Goal: Task Accomplishment & Management: Use online tool/utility

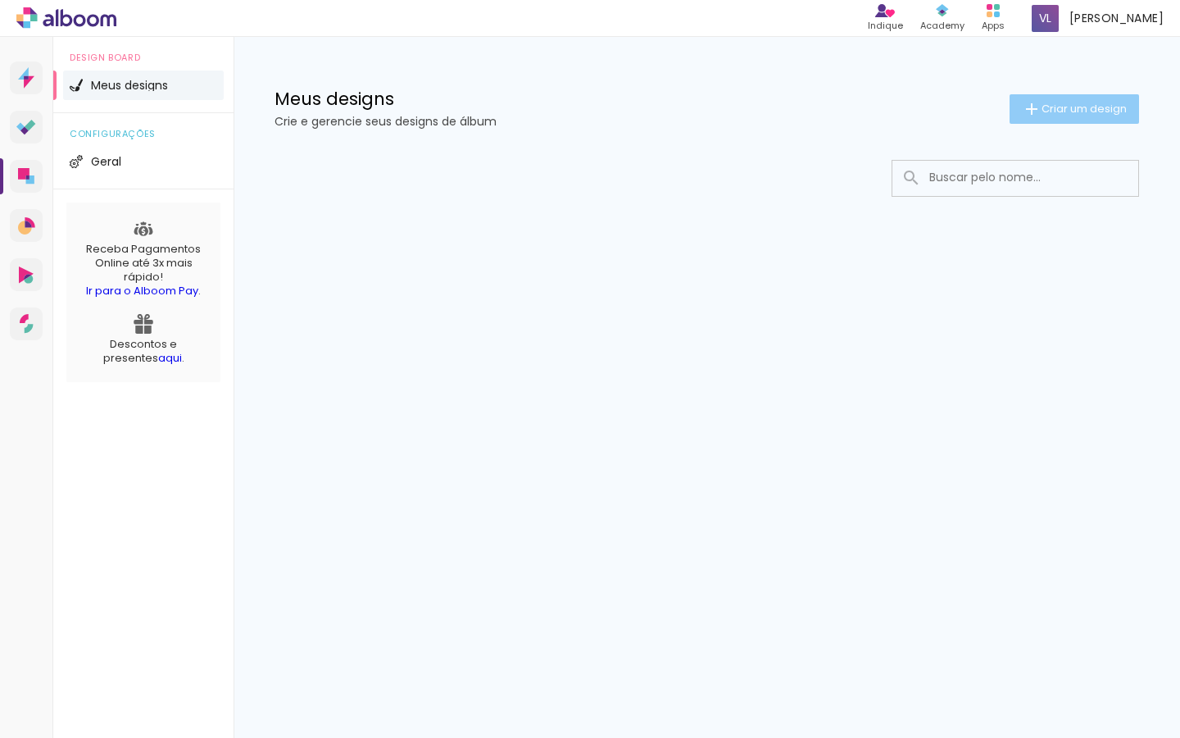
click at [1089, 116] on paper-button "Criar um design" at bounding box center [1074, 109] width 129 height 30
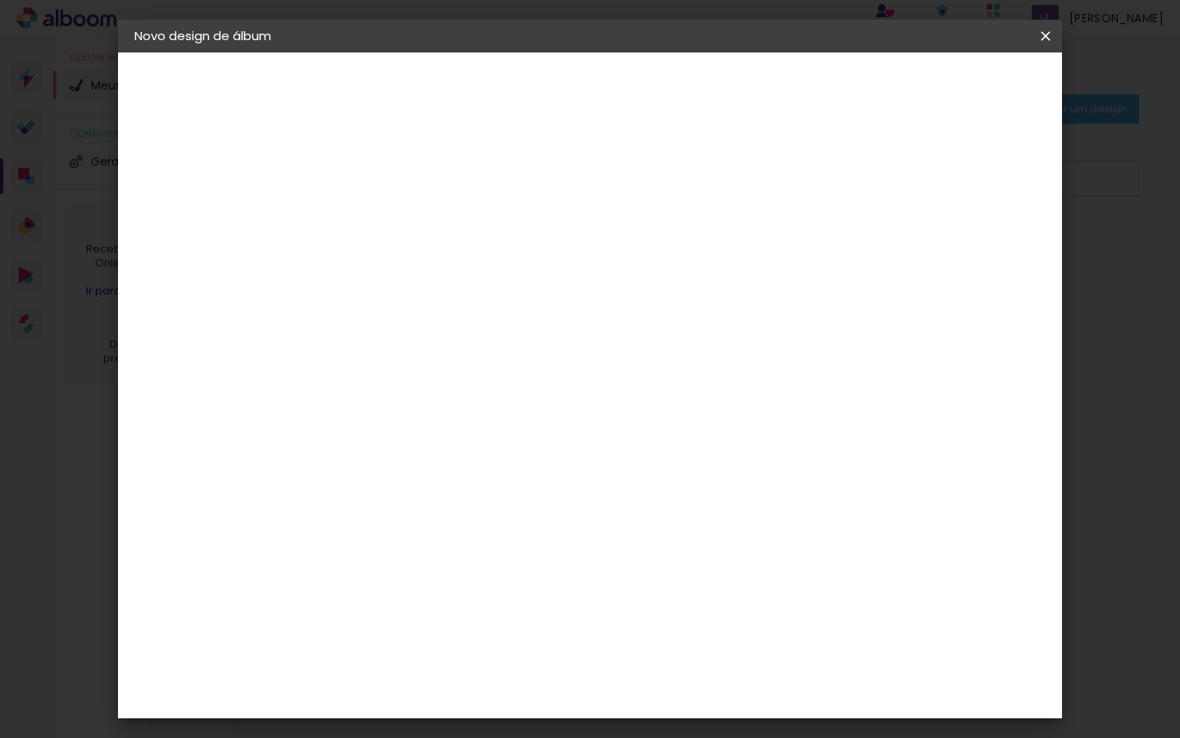
click at [402, 223] on input at bounding box center [402, 219] width 0 height 25
type input "Album de Natal 2025"
type paper-input "Album de Natal 2025"
click at [244, 169] on div "2. Especificações" at bounding box center [223, 168] width 179 height 20
click at [0, 0] on slot "Avançar" at bounding box center [0, 0] width 0 height 0
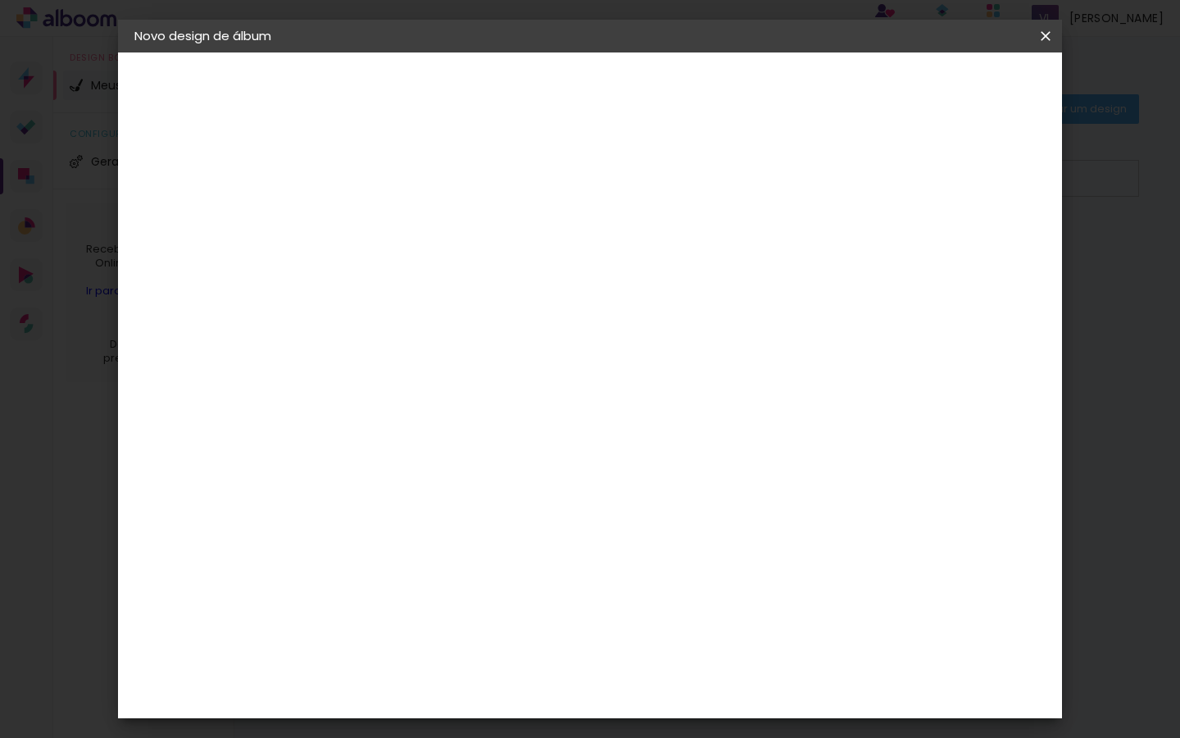
scroll to position [16, 0]
click at [0, 0] on slot "Tamanho Livre" at bounding box center [0, 0] width 0 height 0
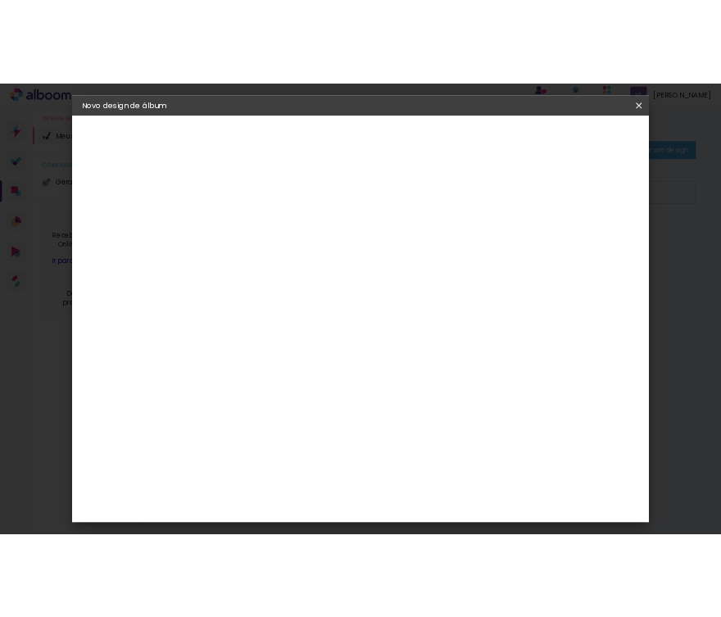
scroll to position [0, 0]
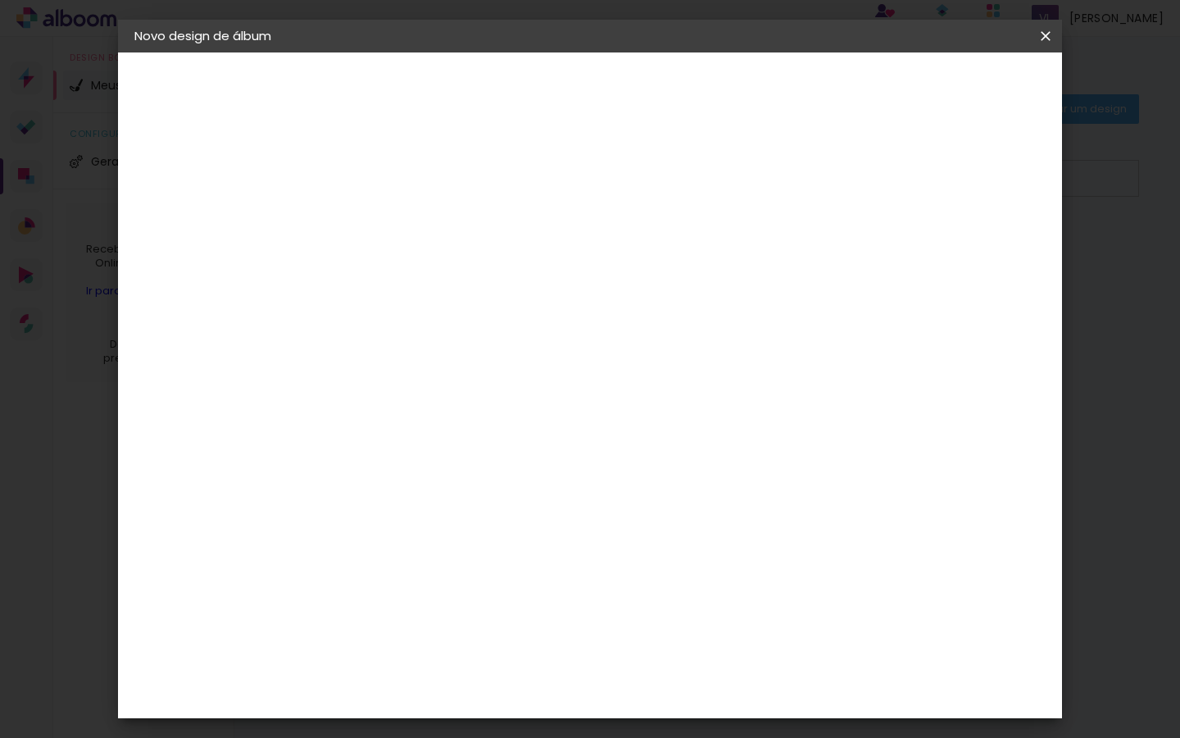
click at [527, 311] on input at bounding box center [444, 312] width 166 height 20
click at [527, 313] on input at bounding box center [444, 312] width 166 height 20
click at [710, 265] on paper-item "Tamanho Livre" at bounding box center [630, 249] width 157 height 36
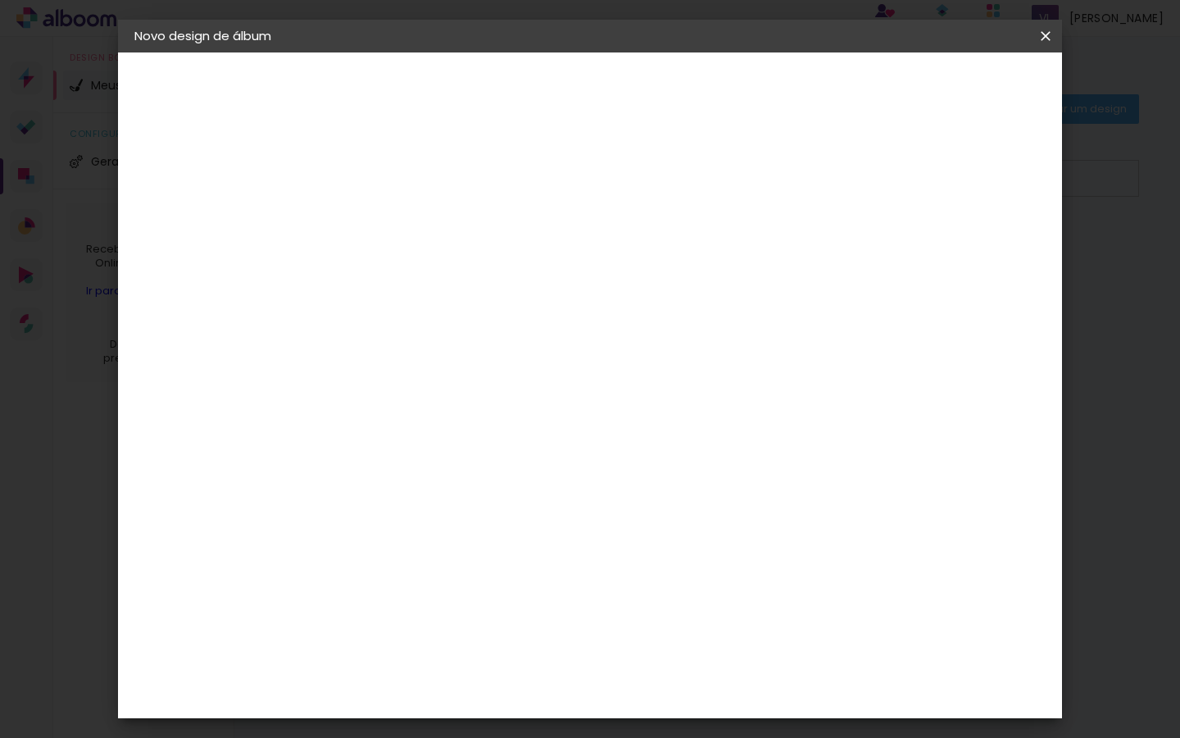
click at [689, 342] on div "Sugerir uma encadernadora" at bounding box center [639, 342] width 102 height 26
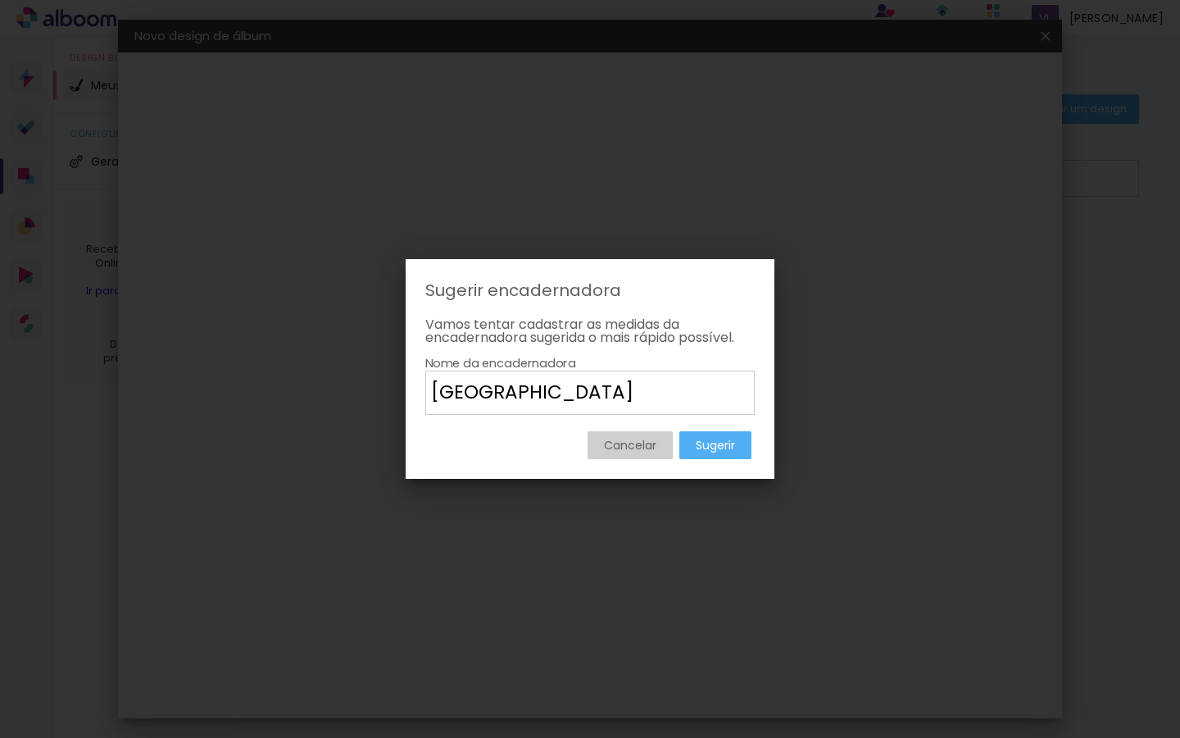
type input "Curitiba"
type paper-input "Curitiba"
click at [745, 445] on paper-button "Sugerir" at bounding box center [715, 445] width 72 height 28
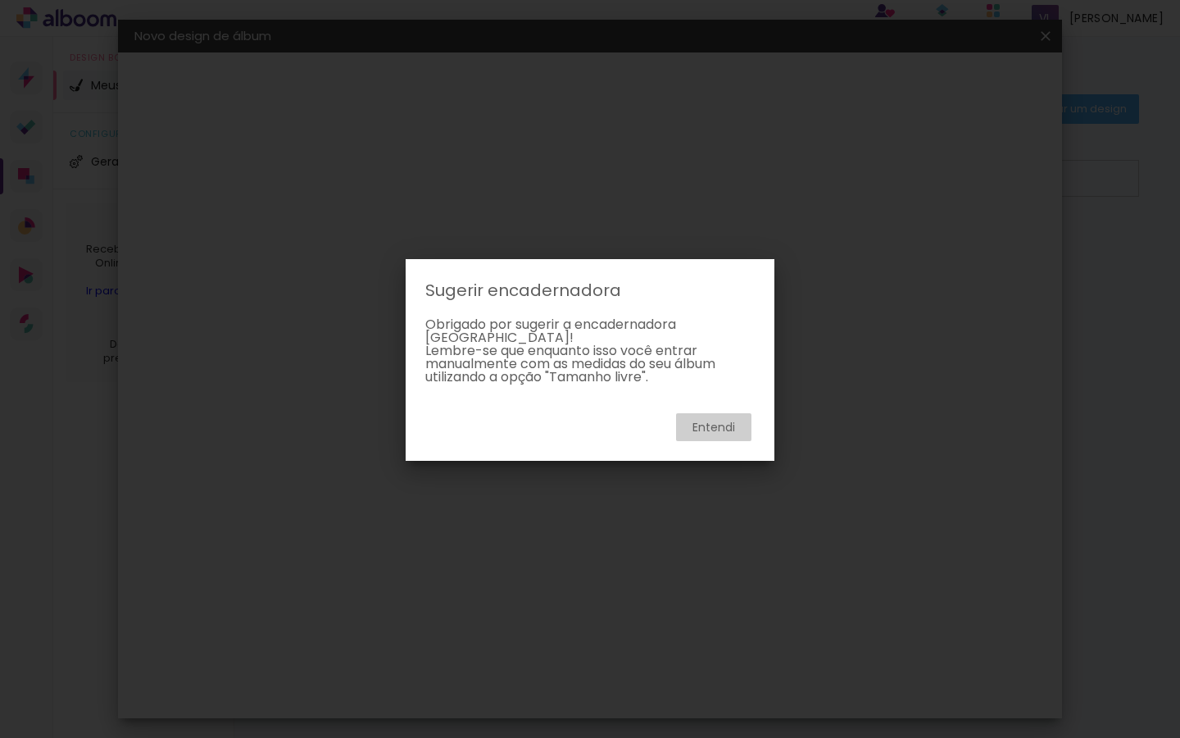
click at [709, 413] on paper-button "Entendi" at bounding box center [713, 427] width 75 height 28
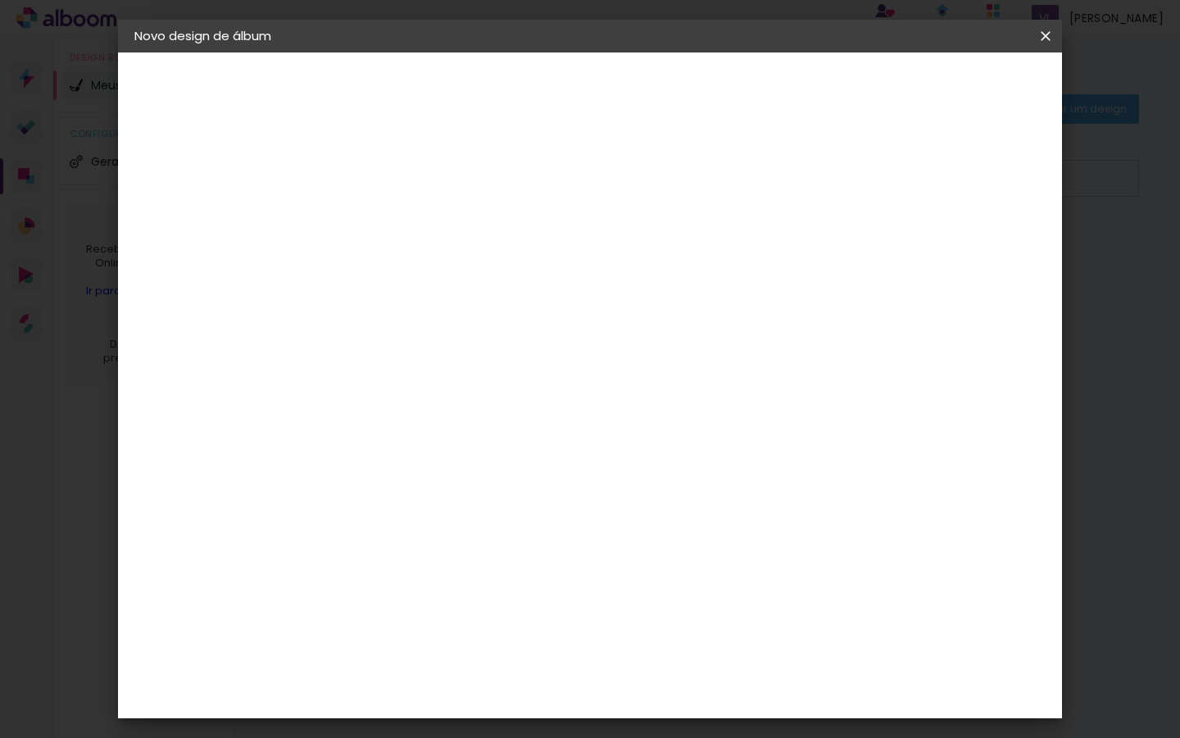
click at [452, 314] on input at bounding box center [444, 312] width 166 height 20
type input "Curitiba"
type paper-input "Curitiba"
type input "C"
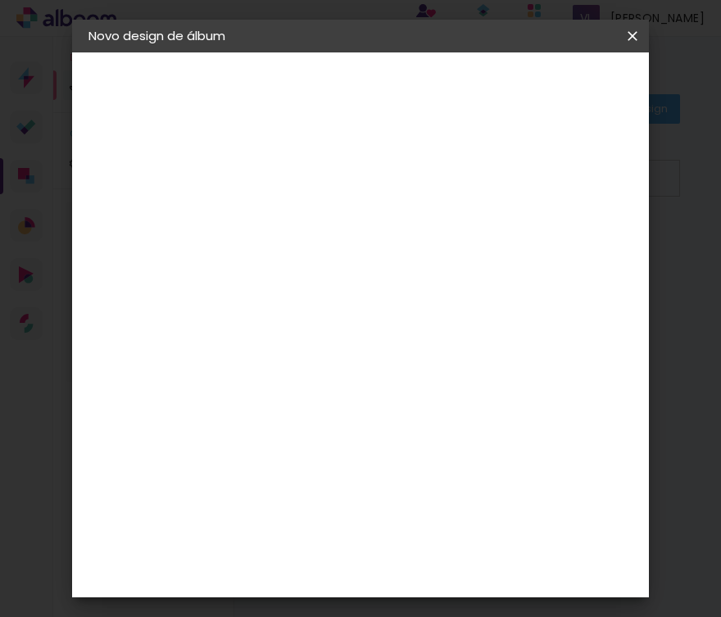
click at [64, 95] on iron-overlay-backdrop at bounding box center [360, 308] width 721 height 617
click at [357, 257] on input "[GEOGRAPHIC_DATA]" at bounding box center [353, 262] width 152 height 20
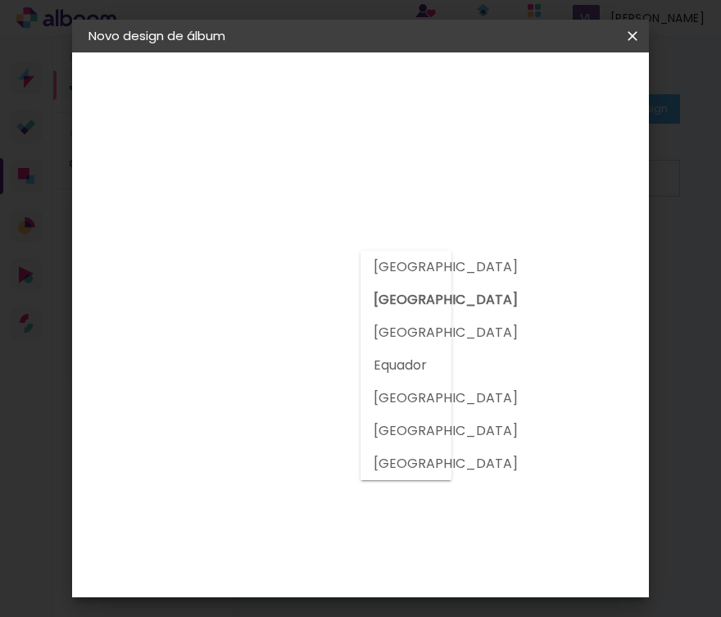
click at [482, 297] on paper-listbox "Tamanho Livre Sugerir uma encadernadora" at bounding box center [545, 286] width 157 height 153
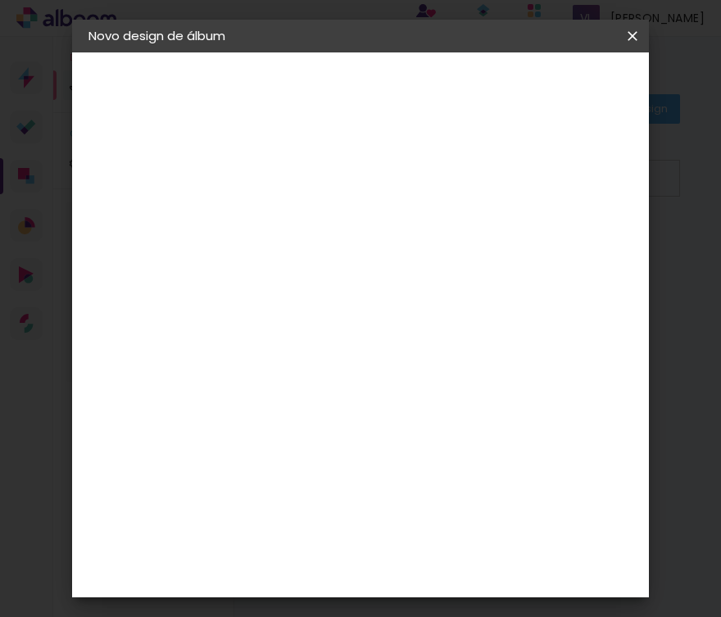
click at [348, 312] on input at bounding box center [360, 312] width 166 height 20
type input "yamasaki"
type paper-input "yamasaki"
drag, startPoint x: 280, startPoint y: 69, endPoint x: 363, endPoint y: 100, distance: 88.4
click at [363, 52] on quentale-album-spec "Iniciar design Iniciar design" at bounding box center [360, 52] width 577 height 0
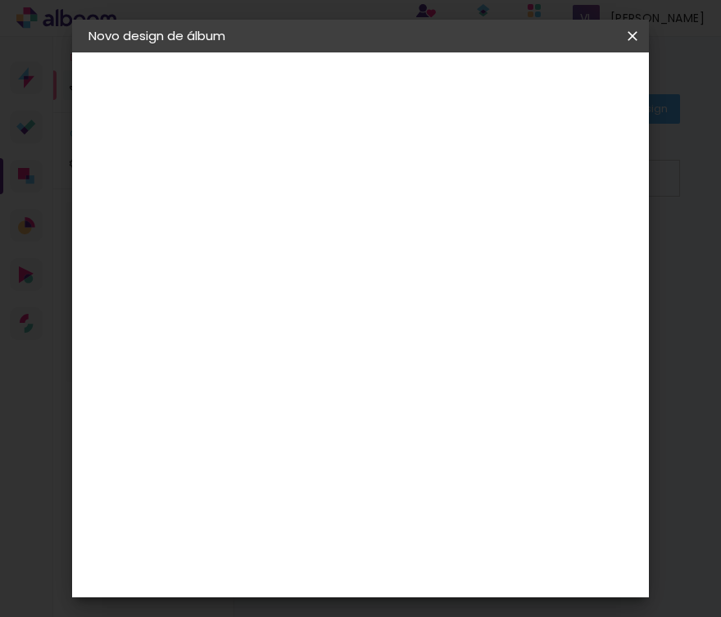
click at [488, 132] on header "Fornecedor Escolha um fornecedor ou avance com o tamanho livre. Voltar Avançar" at bounding box center [464, 107] width 359 height 111
drag, startPoint x: 382, startPoint y: 315, endPoint x: 255, endPoint y: 316, distance: 127.0
click at [255, 52] on quentale-album-spec "Iniciar design Iniciar design" at bounding box center [360, 52] width 577 height 0
type input "f"
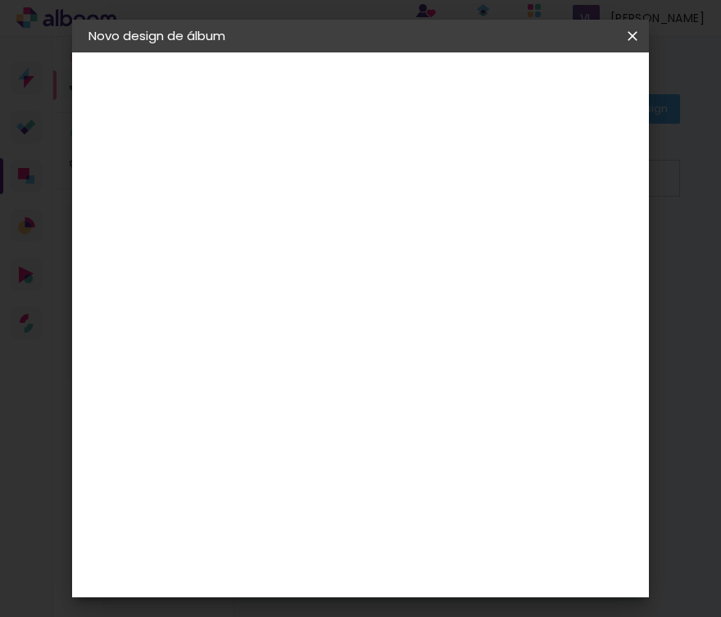
scroll to position [88, 0]
click at [405, 289] on paper-item "3ZERO5" at bounding box center [359, 283] width 177 height 36
click at [0, 0] on slot "Avançar" at bounding box center [0, 0] width 0 height 0
click at [420, 273] on input "text" at bounding box center [388, 285] width 64 height 25
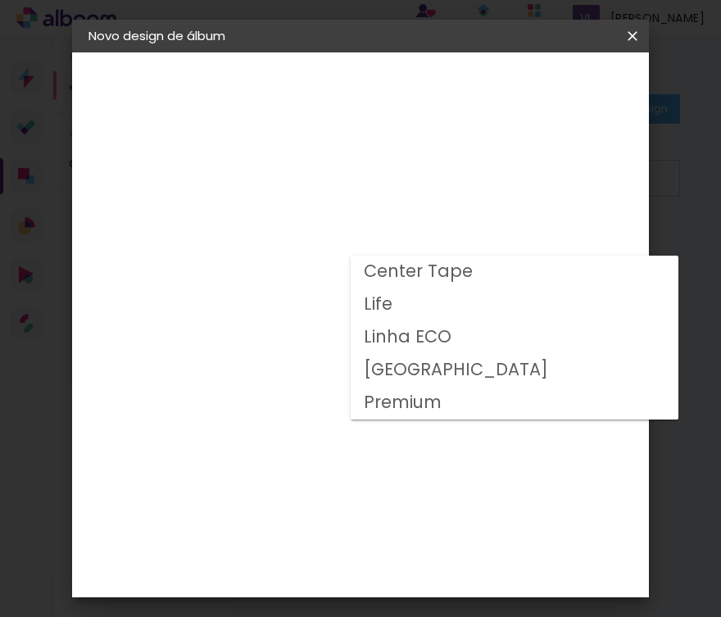
click at [427, 307] on paper-item "Life" at bounding box center [515, 304] width 328 height 33
type input "Life"
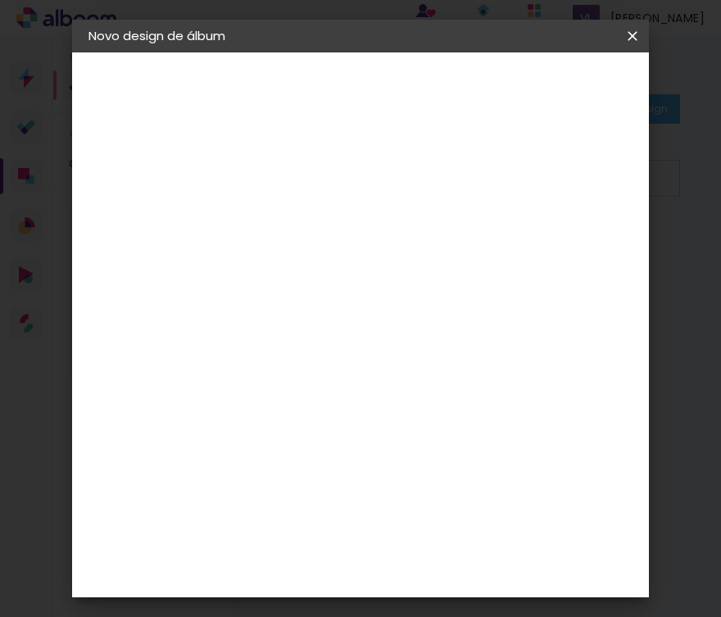
scroll to position [84, 0]
click at [437, 322] on span "20 × 15" at bounding box center [429, 317] width 76 height 43
click at [0, 0] on slot "Avançar" at bounding box center [0, 0] width 0 height 0
click at [438, 179] on div at bounding box center [430, 177] width 15 height 15
type paper-checkbox "on"
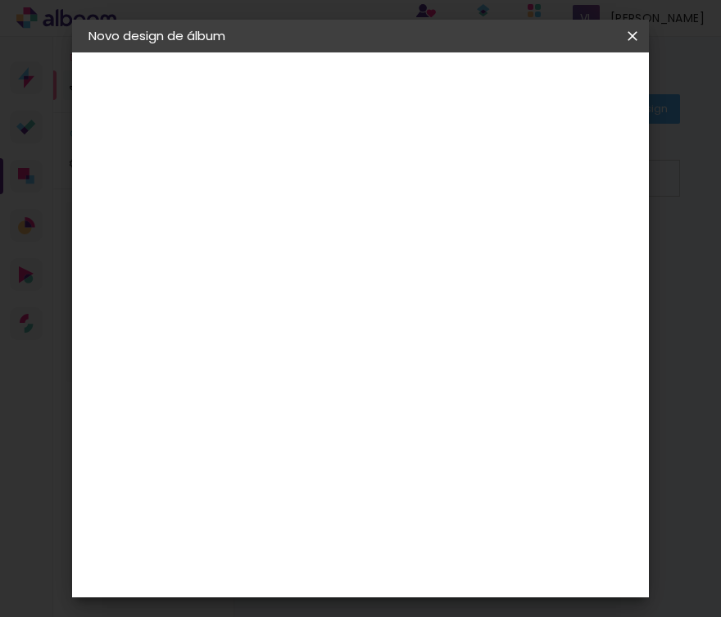
click at [538, 103] on span "Iniciar design" at bounding box center [520, 92] width 38 height 23
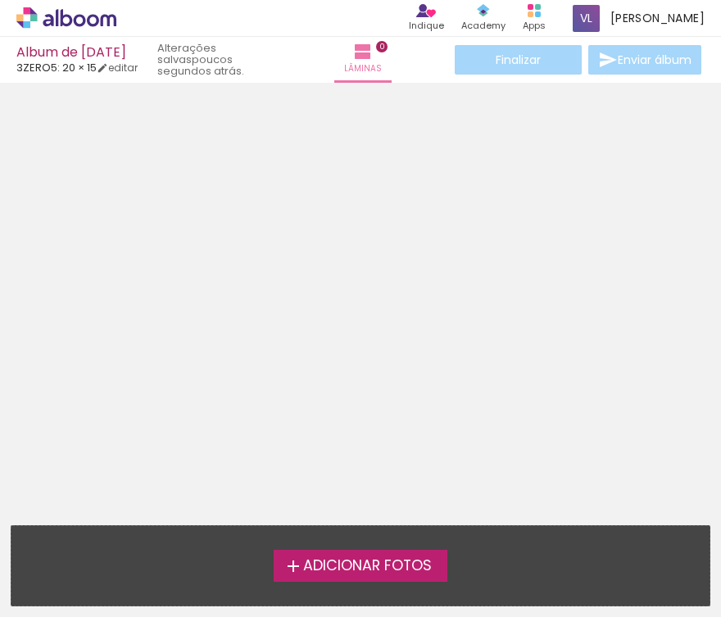
click at [369, 559] on span "Adicionar Fotos" at bounding box center [367, 566] width 129 height 15
click at [0, 0] on input "file" at bounding box center [0, 0] width 0 height 0
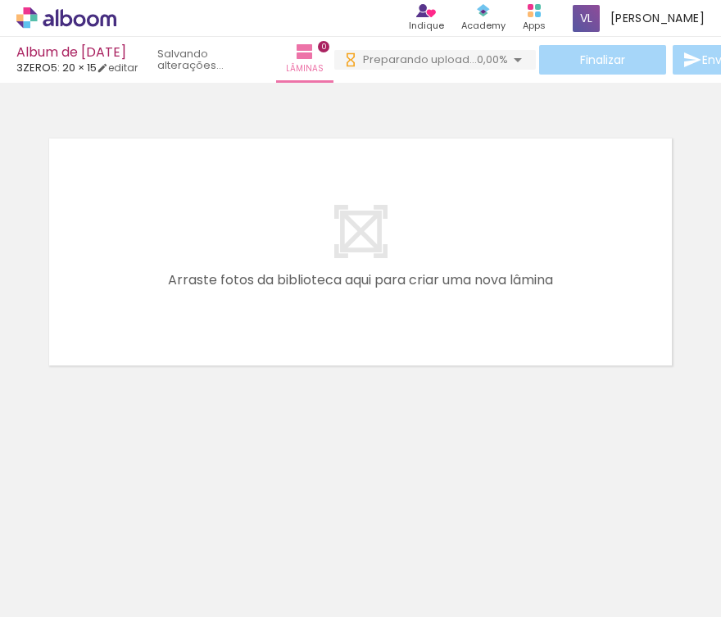
click at [184, 562] on div at bounding box center [164, 561] width 61 height 81
drag, startPoint x: 181, startPoint y: 561, endPoint x: 234, endPoint y: 276, distance: 289.3
click at [234, 276] on quentale-workspace at bounding box center [360, 308] width 721 height 617
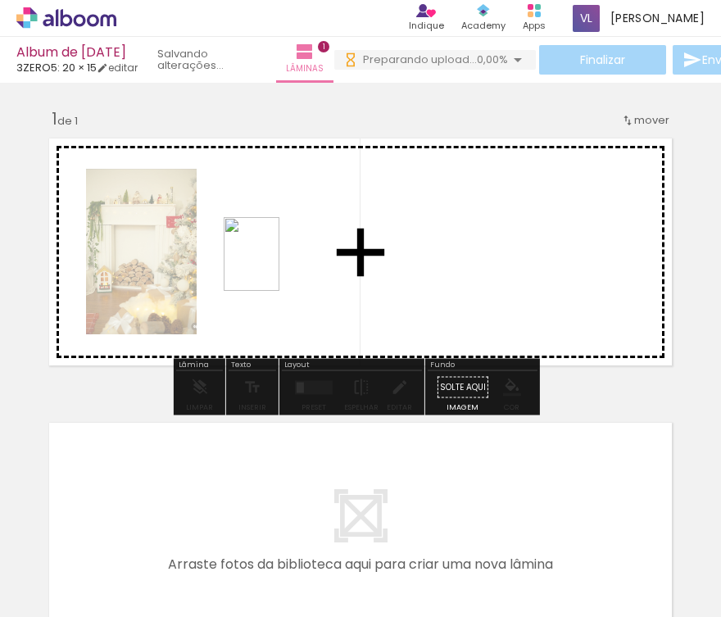
drag, startPoint x: 252, startPoint y: 566, endPoint x: 273, endPoint y: 266, distance: 300.7
click at [273, 266] on quentale-workspace at bounding box center [360, 308] width 721 height 617
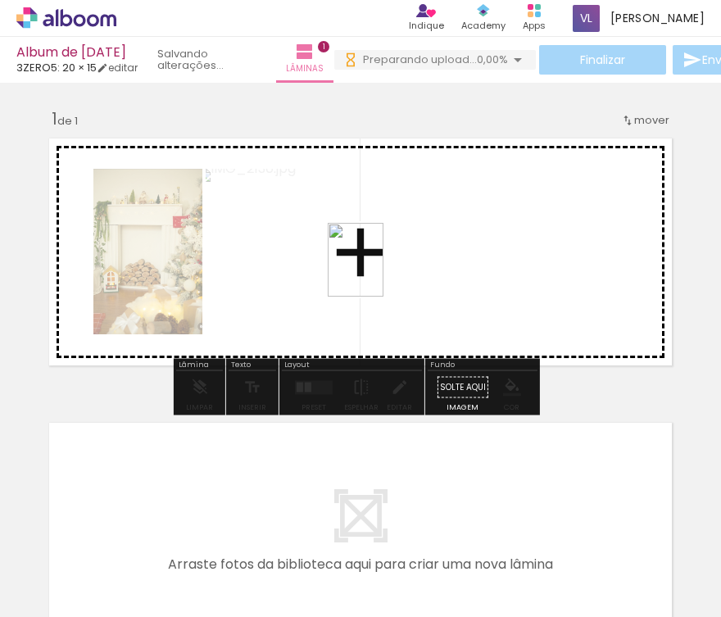
drag, startPoint x: 347, startPoint y: 567, endPoint x: 534, endPoint y: 580, distance: 188.1
click at [387, 265] on quentale-workspace at bounding box center [360, 308] width 721 height 617
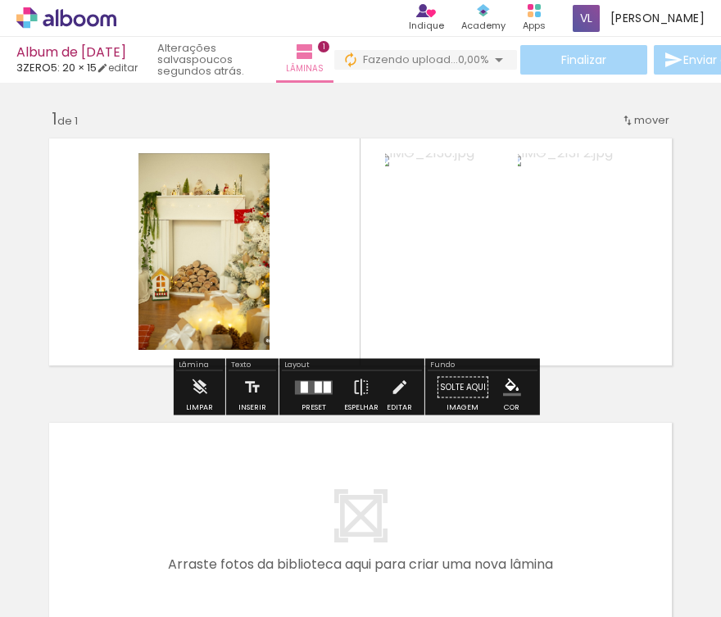
scroll to position [0, 503]
